Goal: Navigation & Orientation: Find specific page/section

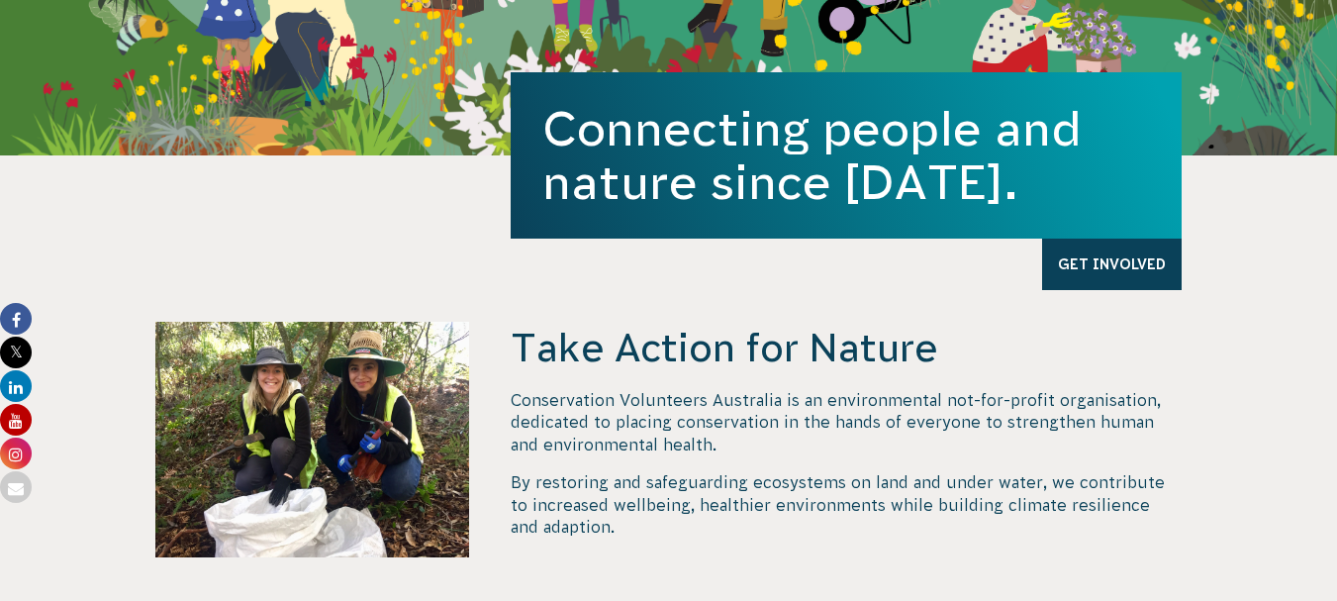
scroll to position [453, 0]
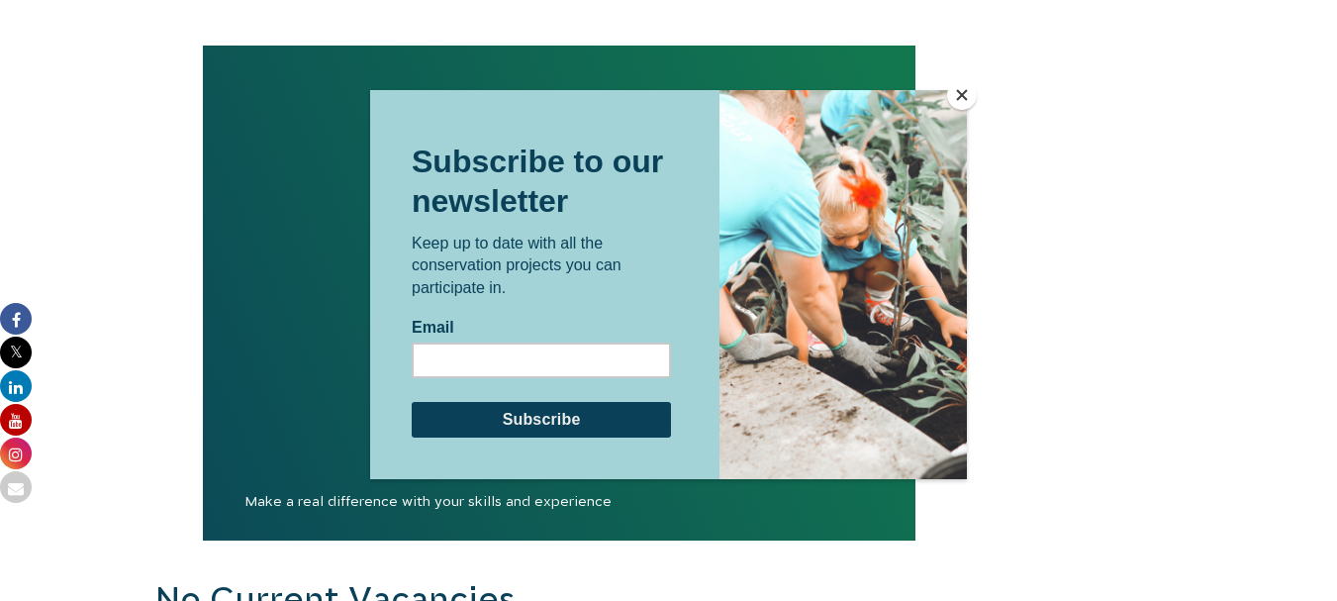
scroll to position [1828, 0]
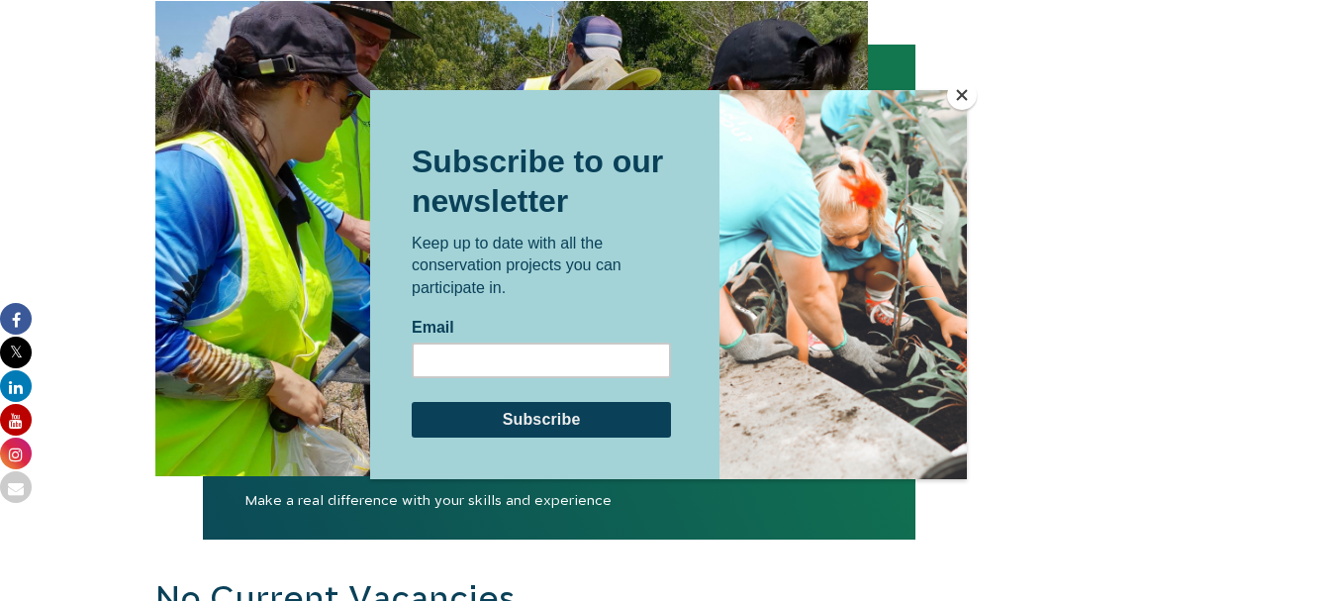
click at [959, 96] on button "Close" at bounding box center [962, 95] width 30 height 30
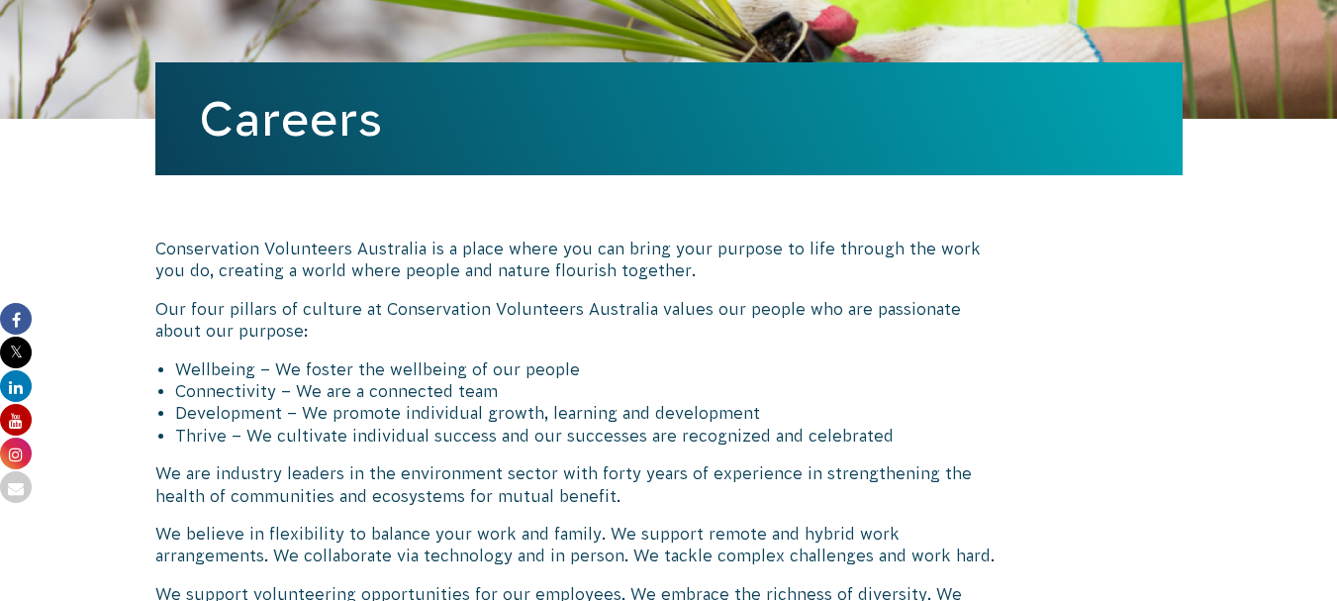
scroll to position [0, 0]
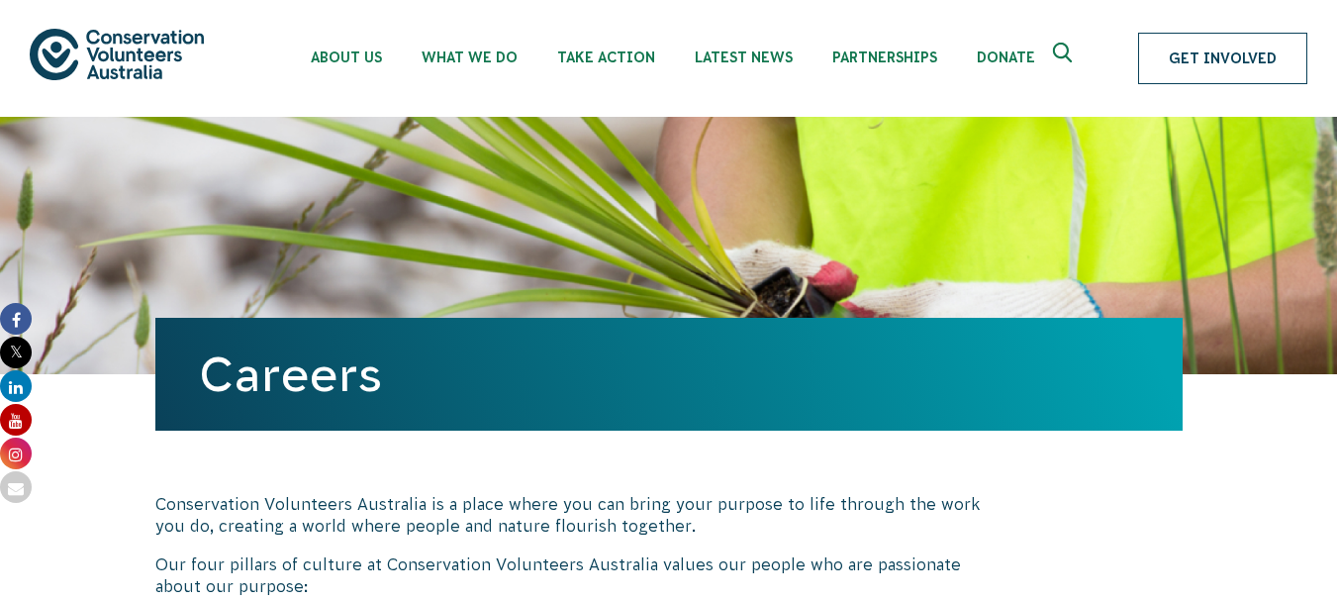
click at [1230, 39] on link "Get Involved" at bounding box center [1222, 58] width 169 height 51
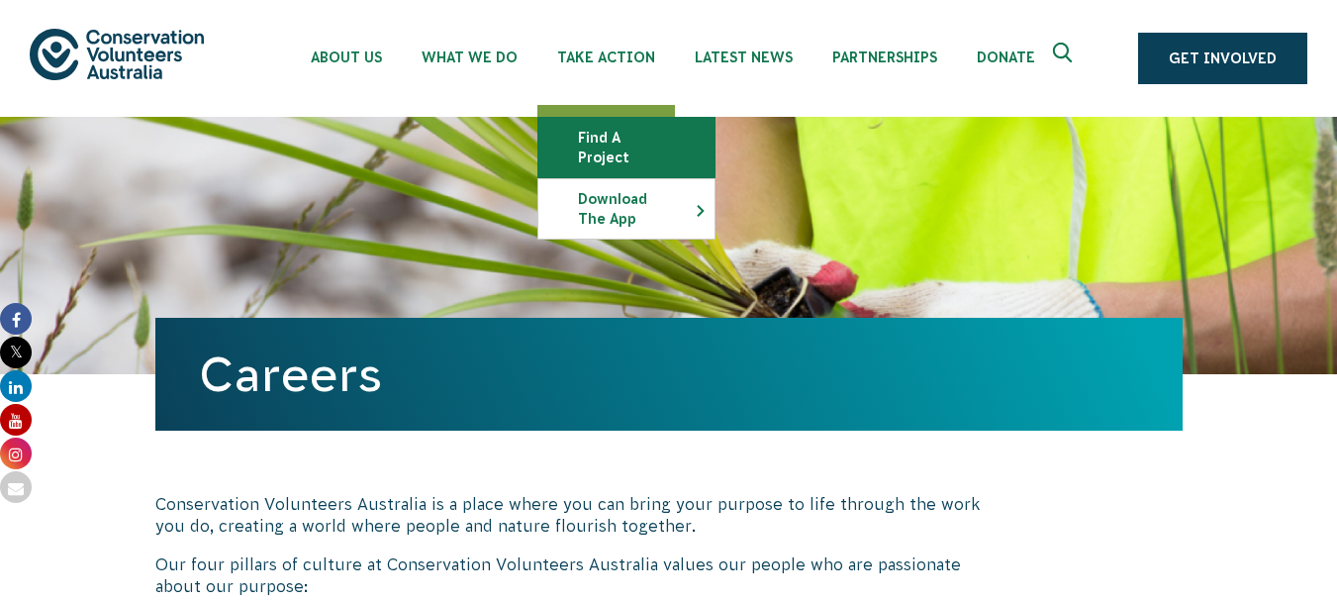
click at [612, 135] on link "Find a project" at bounding box center [626, 147] width 176 height 59
